Goal: Book appointment/travel/reservation

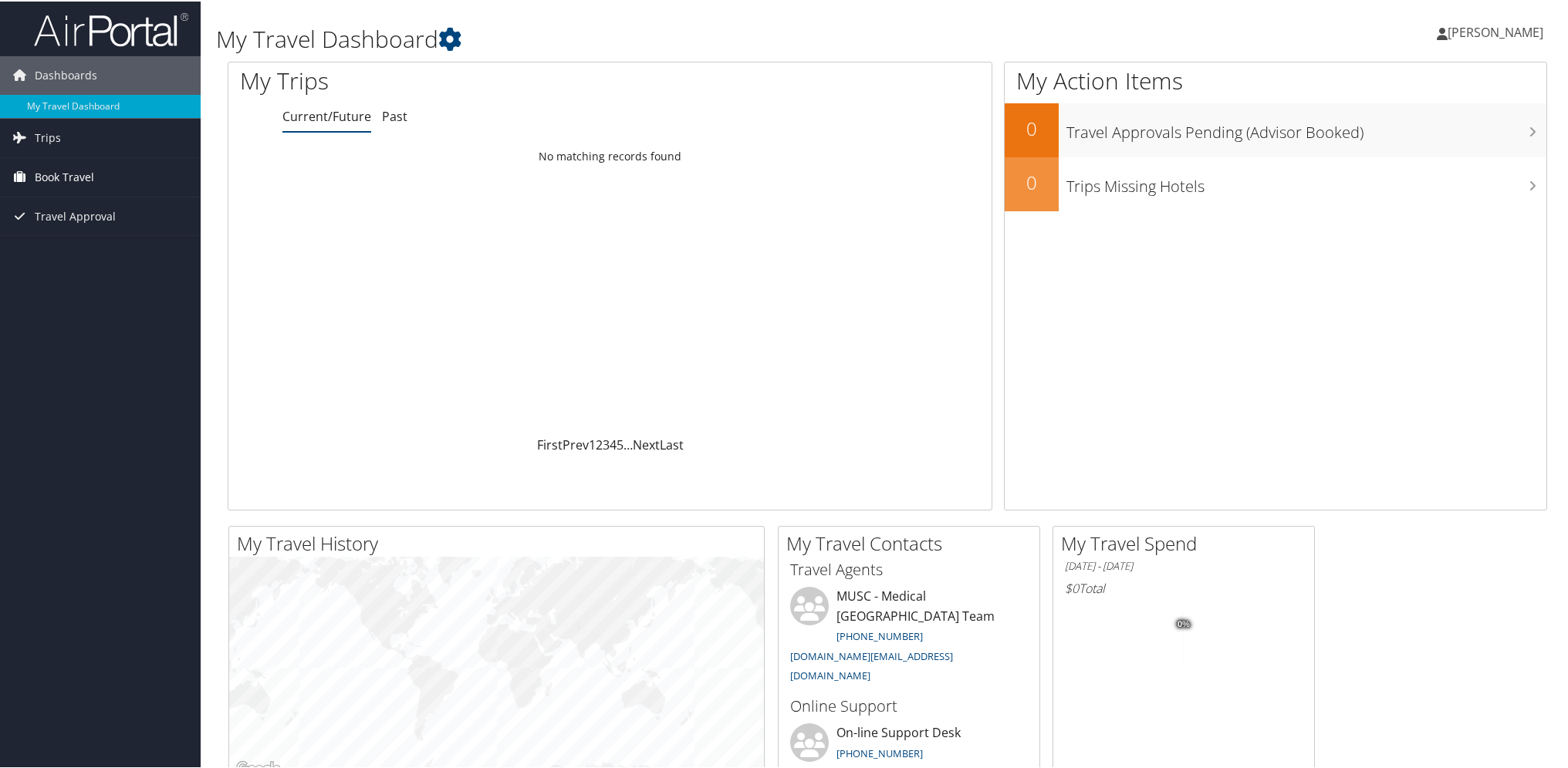
click at [64, 179] on span "Book Travel" at bounding box center [64, 176] width 60 height 39
click at [97, 245] on link "Book/Manage Online Trips" at bounding box center [100, 252] width 201 height 23
